Goal: Task Accomplishment & Management: Use online tool/utility

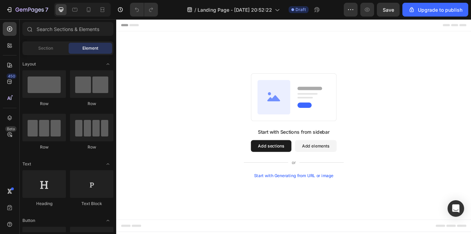
click at [309, 171] on button "Add sections" at bounding box center [296, 167] width 47 height 14
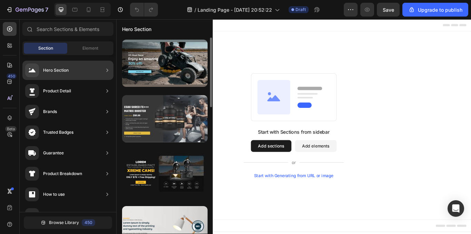
click at [149, 114] on div at bounding box center [164, 118] width 85 height 47
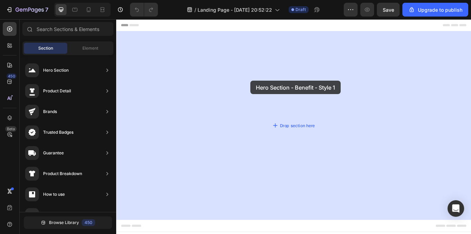
drag, startPoint x: 268, startPoint y: 138, endPoint x: 273, endPoint y: 91, distance: 47.0
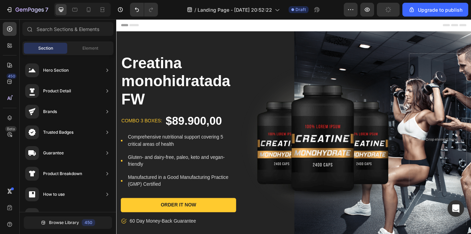
drag, startPoint x: 528, startPoint y: 40, endPoint x: 574, endPoint y: 34, distance: 46.5
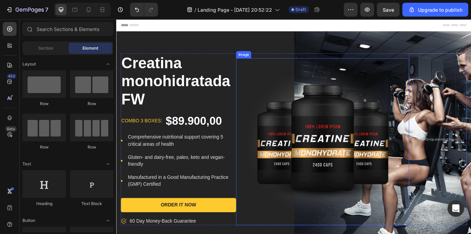
click at [342, 137] on img at bounding box center [357, 162] width 202 height 195
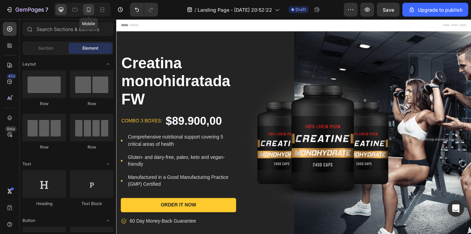
click at [87, 11] on icon at bounding box center [89, 9] width 4 height 5
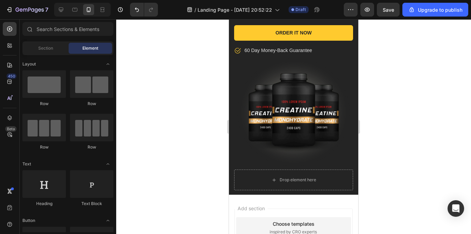
scroll to position [209, 0]
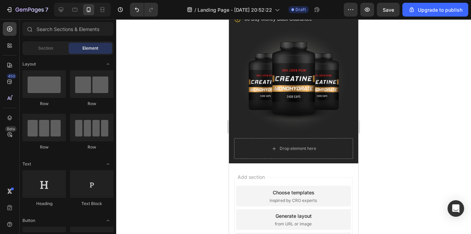
drag, startPoint x: 355, startPoint y: 41, endPoint x: 589, endPoint y: 145, distance: 255.6
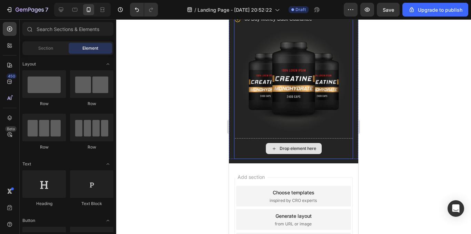
click at [301, 147] on div "Drop element here" at bounding box center [294, 148] width 56 height 11
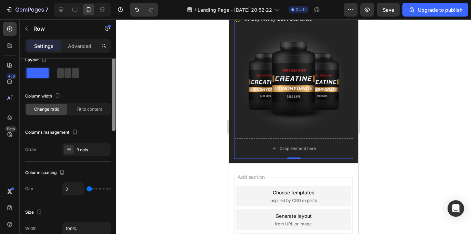
scroll to position [0, 0]
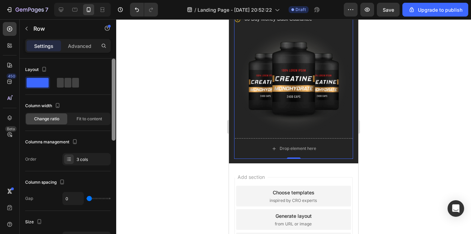
drag, startPoint x: 113, startPoint y: 69, endPoint x: 113, endPoint y: 54, distance: 14.1
click at [113, 54] on div "Settings Advanced Layout Column width Change ratio Fit to content Columns manag…" at bounding box center [68, 146] width 96 height 215
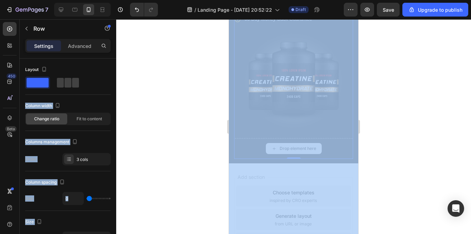
drag, startPoint x: 268, startPoint y: 106, endPoint x: 252, endPoint y: 136, distance: 33.5
click at [208, 131] on div at bounding box center [293, 126] width 355 height 215
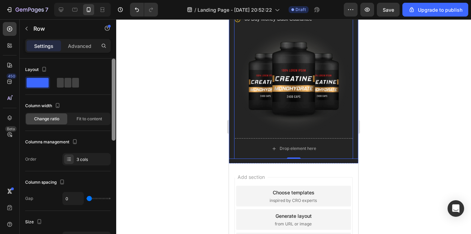
drag, startPoint x: 114, startPoint y: 96, endPoint x: 115, endPoint y: 74, distance: 21.8
click at [115, 74] on div at bounding box center [114, 100] width 4 height 82
click at [73, 47] on p "Advanced" at bounding box center [79, 45] width 23 height 7
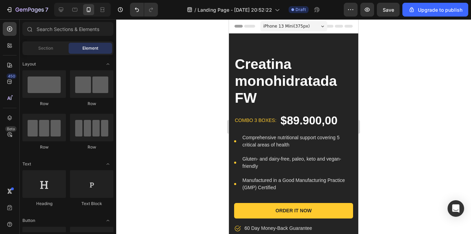
drag, startPoint x: 356, startPoint y: 142, endPoint x: 597, endPoint y: 64, distance: 252.9
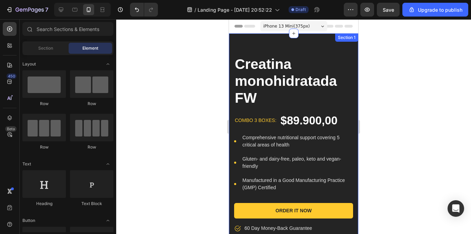
click at [340, 41] on div "Section 1" at bounding box center [346, 37] width 23 height 8
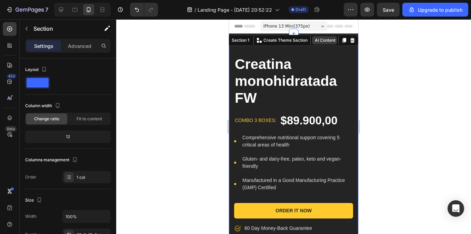
click at [318, 42] on button "AI Content" at bounding box center [324, 40] width 25 height 8
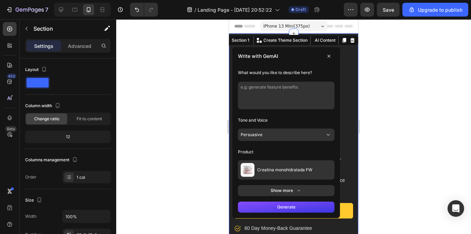
click at [288, 90] on textarea at bounding box center [286, 96] width 96 height 28
type textarea "silueta de mujer fitness"
click at [286, 207] on button "Generate" at bounding box center [286, 207] width 96 height 11
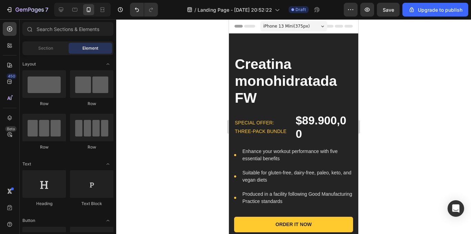
drag, startPoint x: 355, startPoint y: 46, endPoint x: 595, endPoint y: 59, distance: 240.1
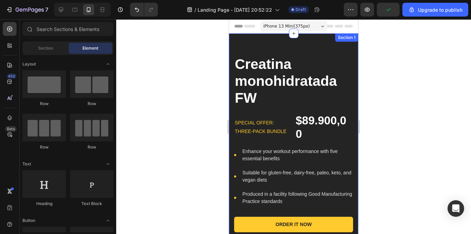
click at [320, 45] on div "Creatina monohidratada FW Product Title Special offer: three-pack bundle Text b…" at bounding box center [293, 213] width 129 height 360
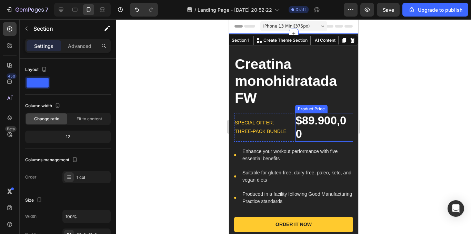
click at [316, 122] on div "$89.900,00" at bounding box center [324, 127] width 58 height 29
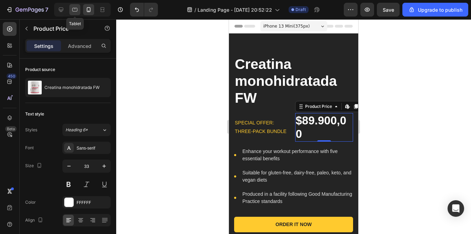
click at [70, 14] on div at bounding box center [74, 9] width 11 height 11
type input "38"
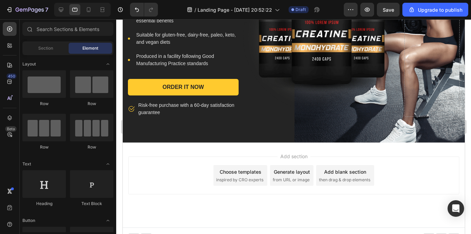
scroll to position [159, 0]
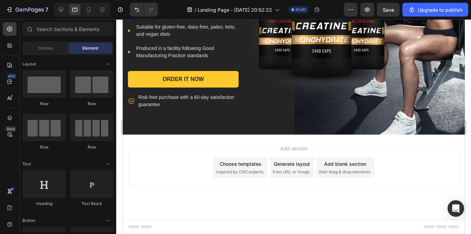
drag, startPoint x: 461, startPoint y: 79, endPoint x: 587, endPoint y: 150, distance: 144.1
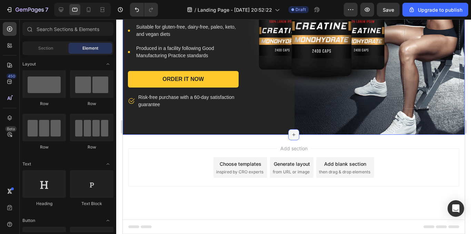
click at [290, 137] on icon at bounding box center [293, 135] width 6 height 6
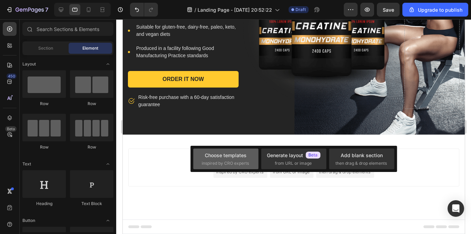
click at [231, 165] on span "inspired by CRO experts" at bounding box center [225, 163] width 47 height 6
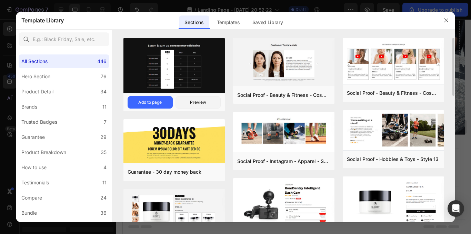
click at [186, 78] on img at bounding box center [173, 66] width 101 height 57
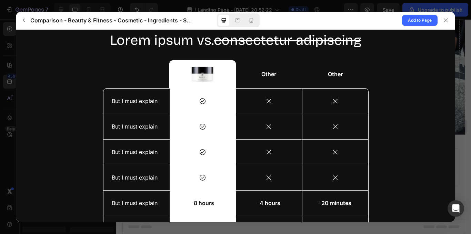
scroll to position [0, 0]
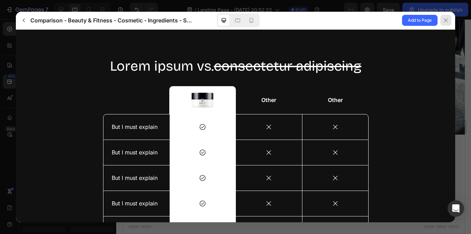
click at [445, 24] on div at bounding box center [445, 20] width 11 height 11
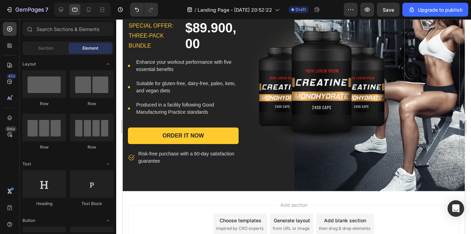
scroll to position [144, 0]
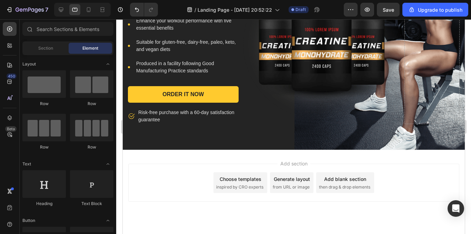
drag, startPoint x: 238, startPoint y: 132, endPoint x: 292, endPoint y: 167, distance: 63.9
click at [292, 167] on span "Add section" at bounding box center [293, 163] width 33 height 7
click at [325, 131] on div "Creatina monohidratada FW Product Title Special offer: three-pack bundle Text b…" at bounding box center [293, 20] width 342 height 260
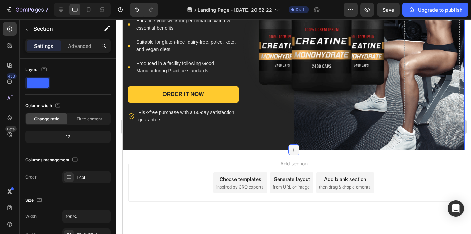
click at [292, 152] on icon at bounding box center [293, 150] width 6 height 6
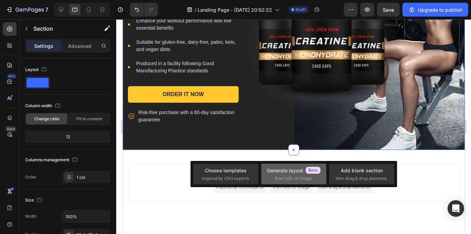
click at [277, 180] on span "from URL or image" at bounding box center [293, 178] width 37 height 6
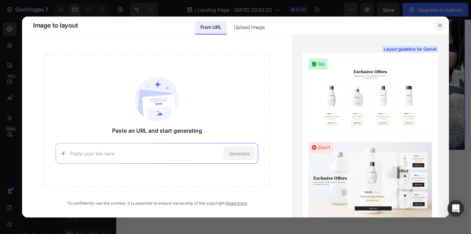
click at [440, 25] on icon "button" at bounding box center [440, 25] width 4 height 4
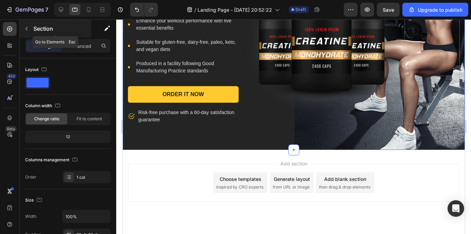
click at [27, 25] on button "button" at bounding box center [26, 28] width 11 height 11
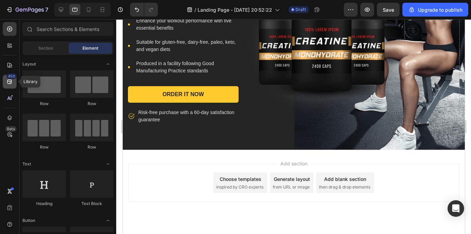
click at [8, 80] on icon at bounding box center [9, 82] width 4 height 4
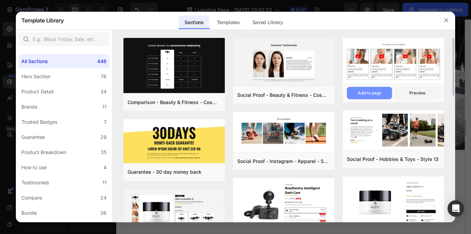
click at [377, 89] on button "Add to page" at bounding box center [369, 93] width 45 height 12
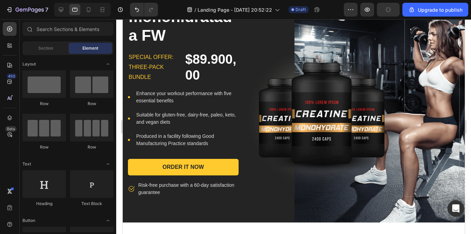
scroll to position [5, 0]
